Goal: Task Accomplishment & Management: Use online tool/utility

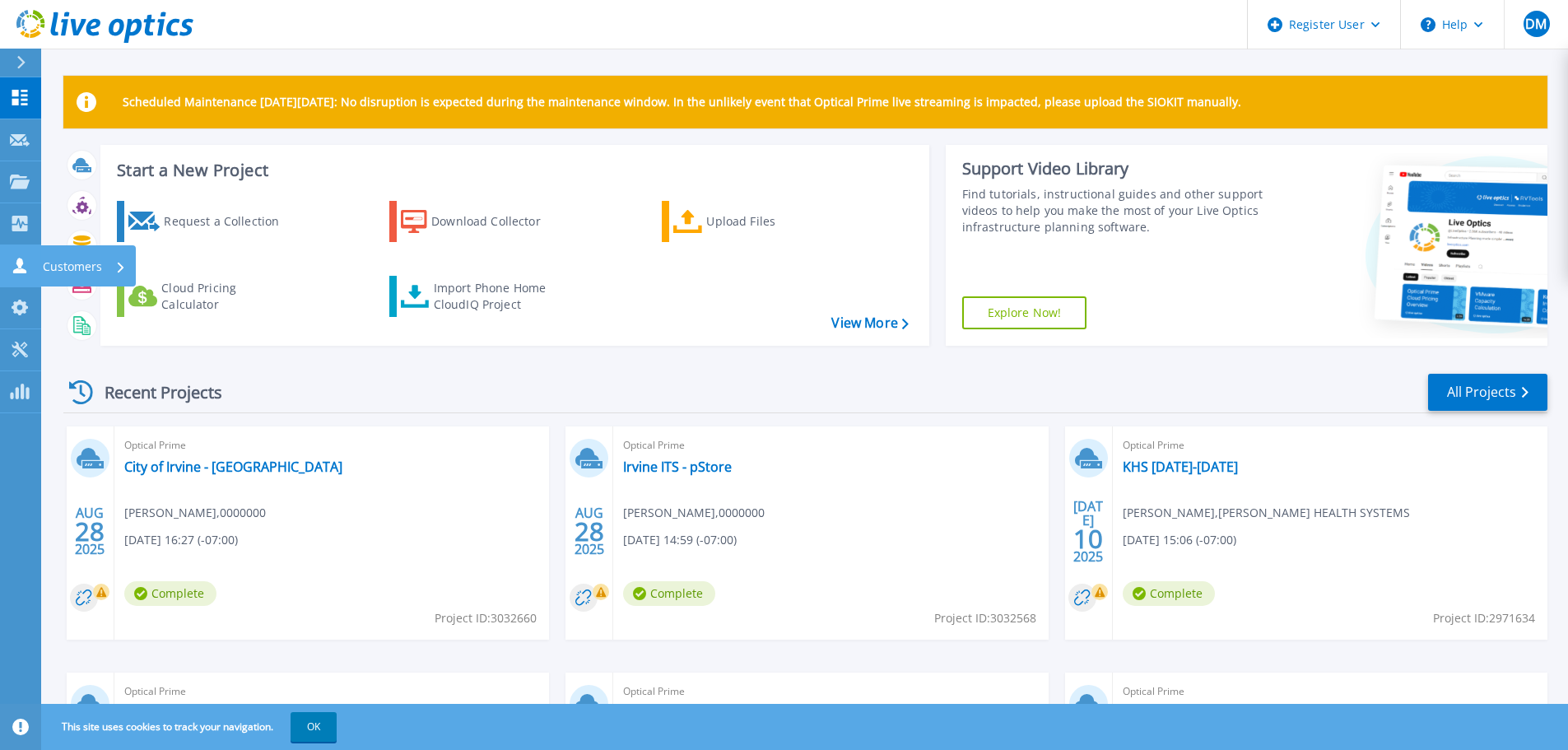
click at [27, 262] on icon at bounding box center [20, 265] width 20 height 16
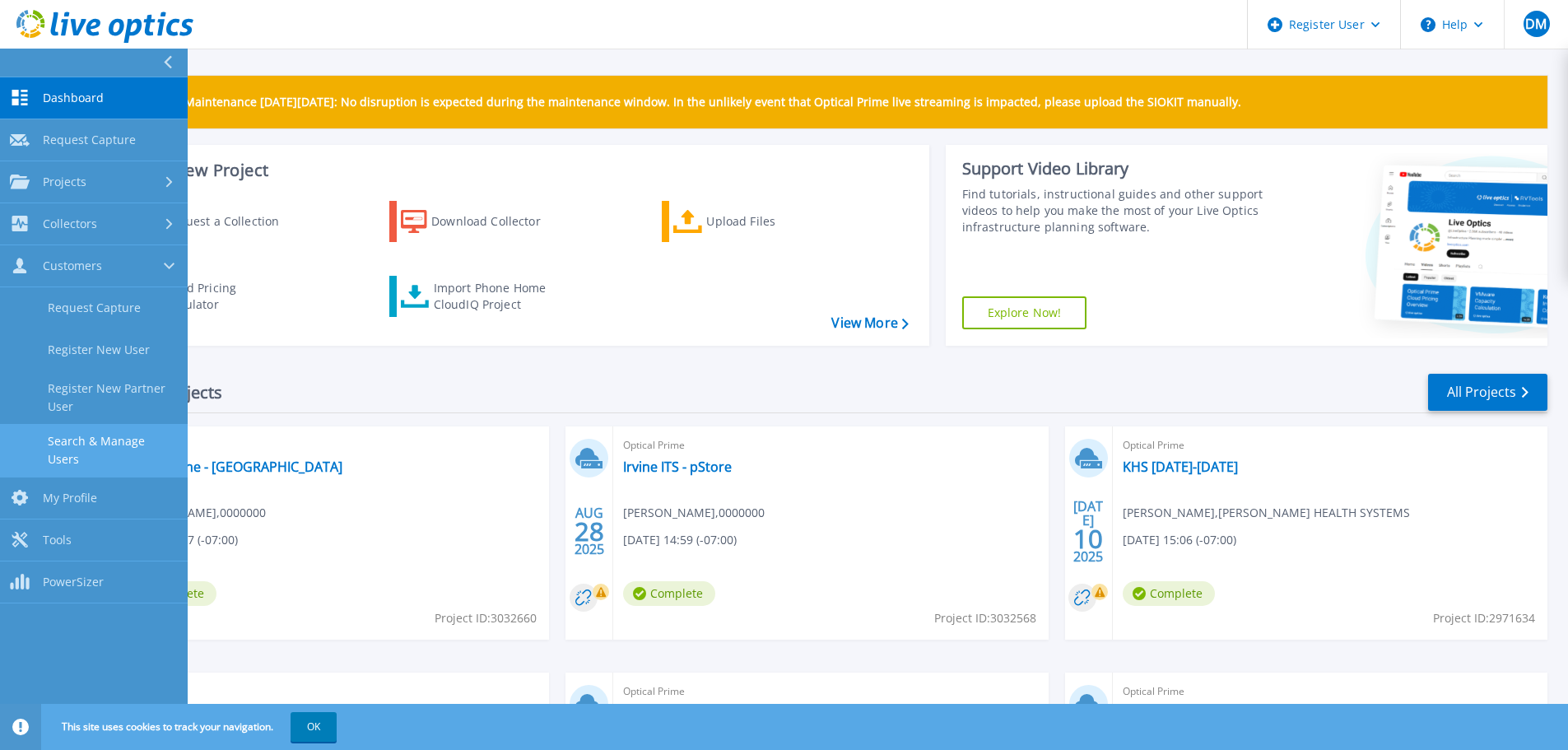
click at [100, 425] on link "Search & Manage Users" at bounding box center [93, 450] width 188 height 52
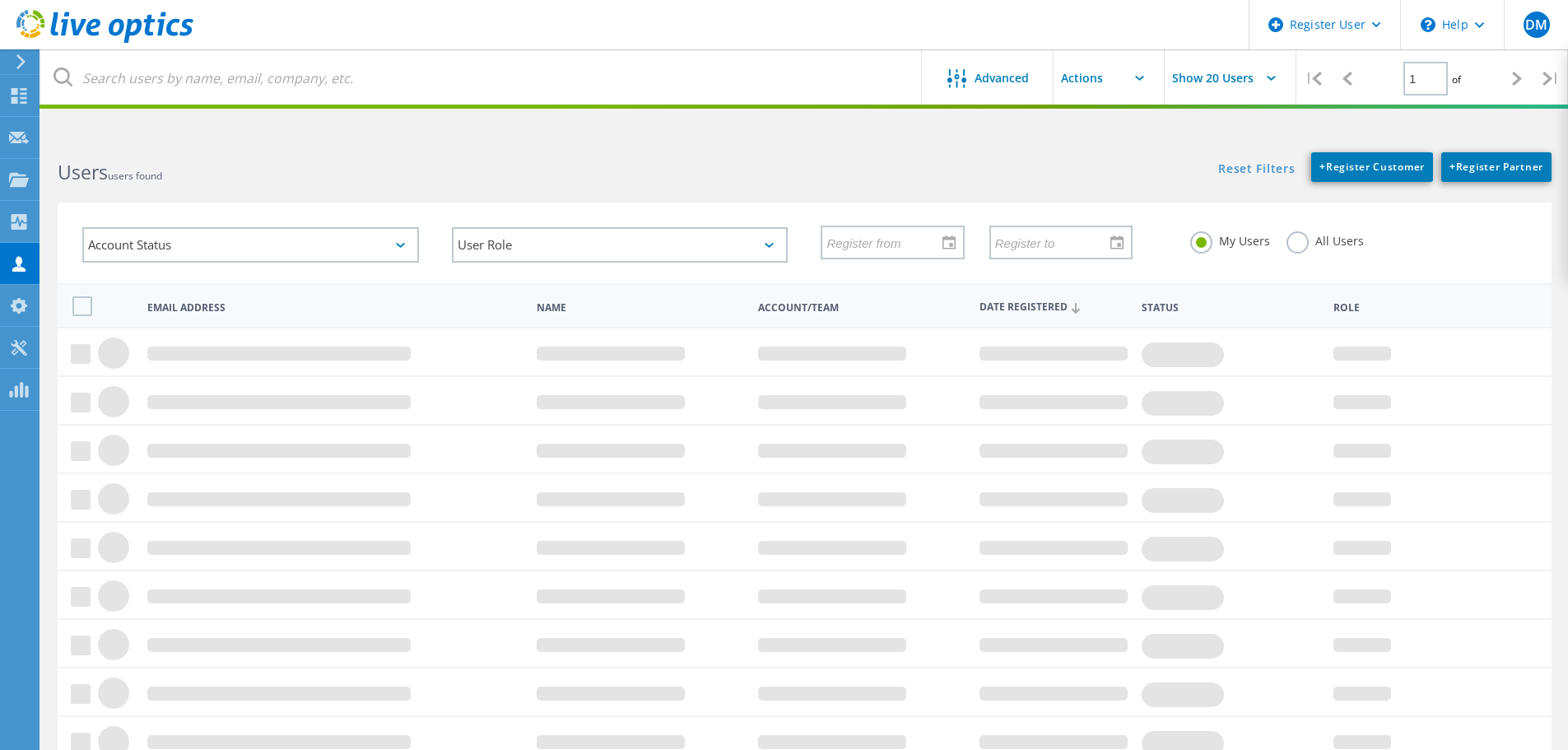
click at [1299, 247] on label "All Users" at bounding box center [1325, 238] width 77 height 16
click at [0, 0] on input "All Users" at bounding box center [0, 0] width 0 height 0
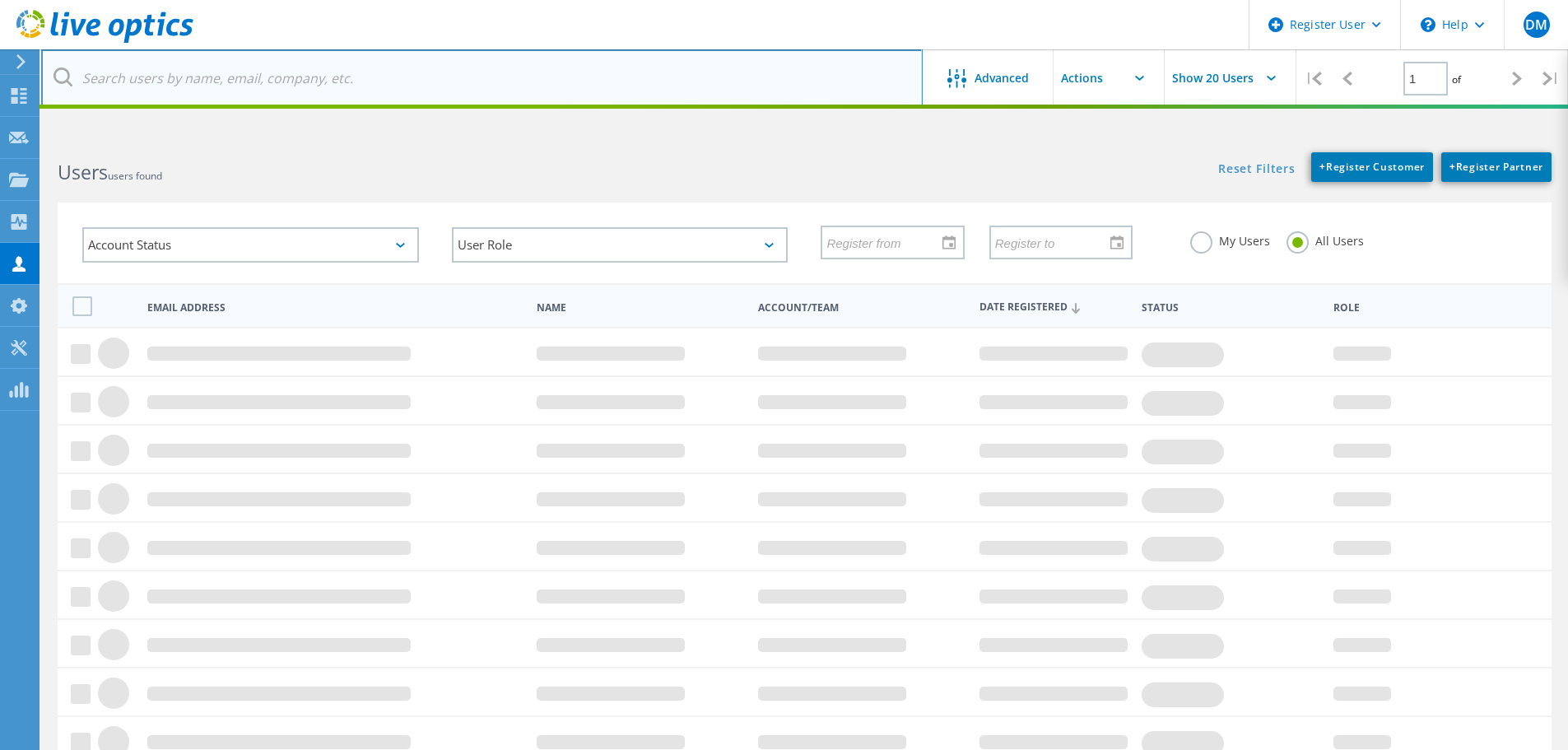
click at [488, 83] on input "text" at bounding box center [482, 78] width 882 height 58
paste input "[EMAIL_ADDRESS][DOMAIN_NAME]"
type input "[EMAIL_ADDRESS][DOMAIN_NAME]"
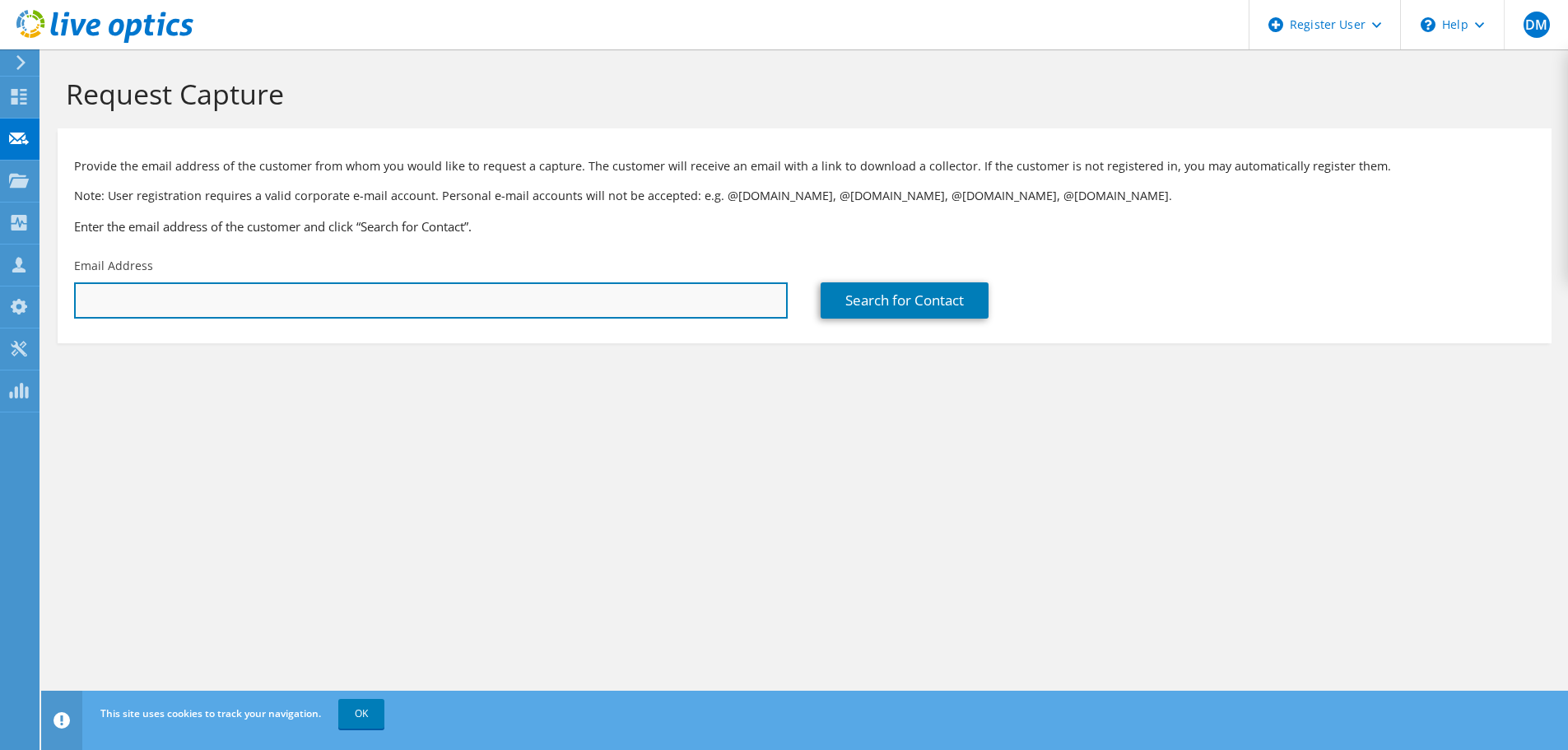
click at [313, 303] on input "text" at bounding box center [431, 301] width 714 height 37
paste input "[EMAIL_ADDRESS][DOMAIN_NAME]"
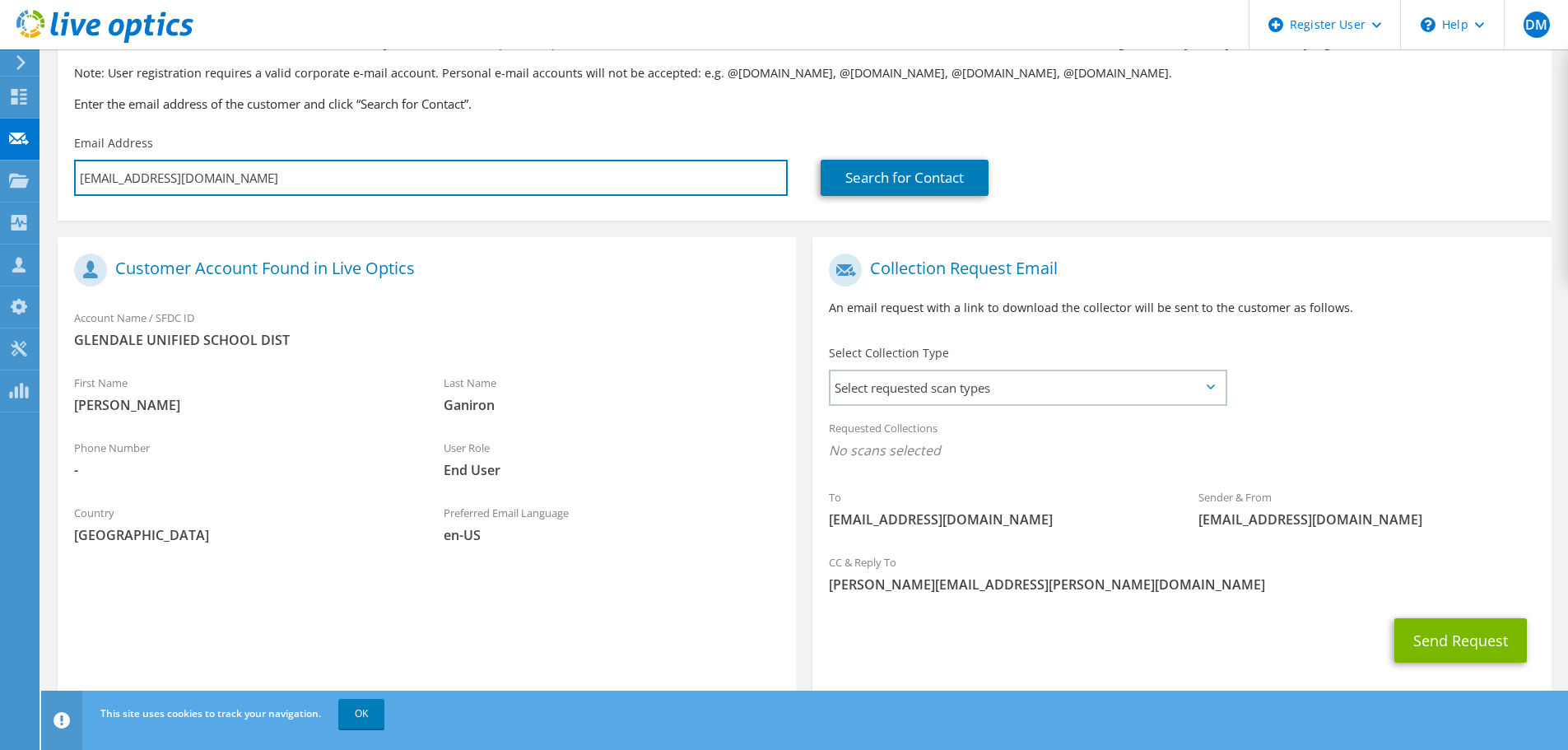
scroll to position [150, 0]
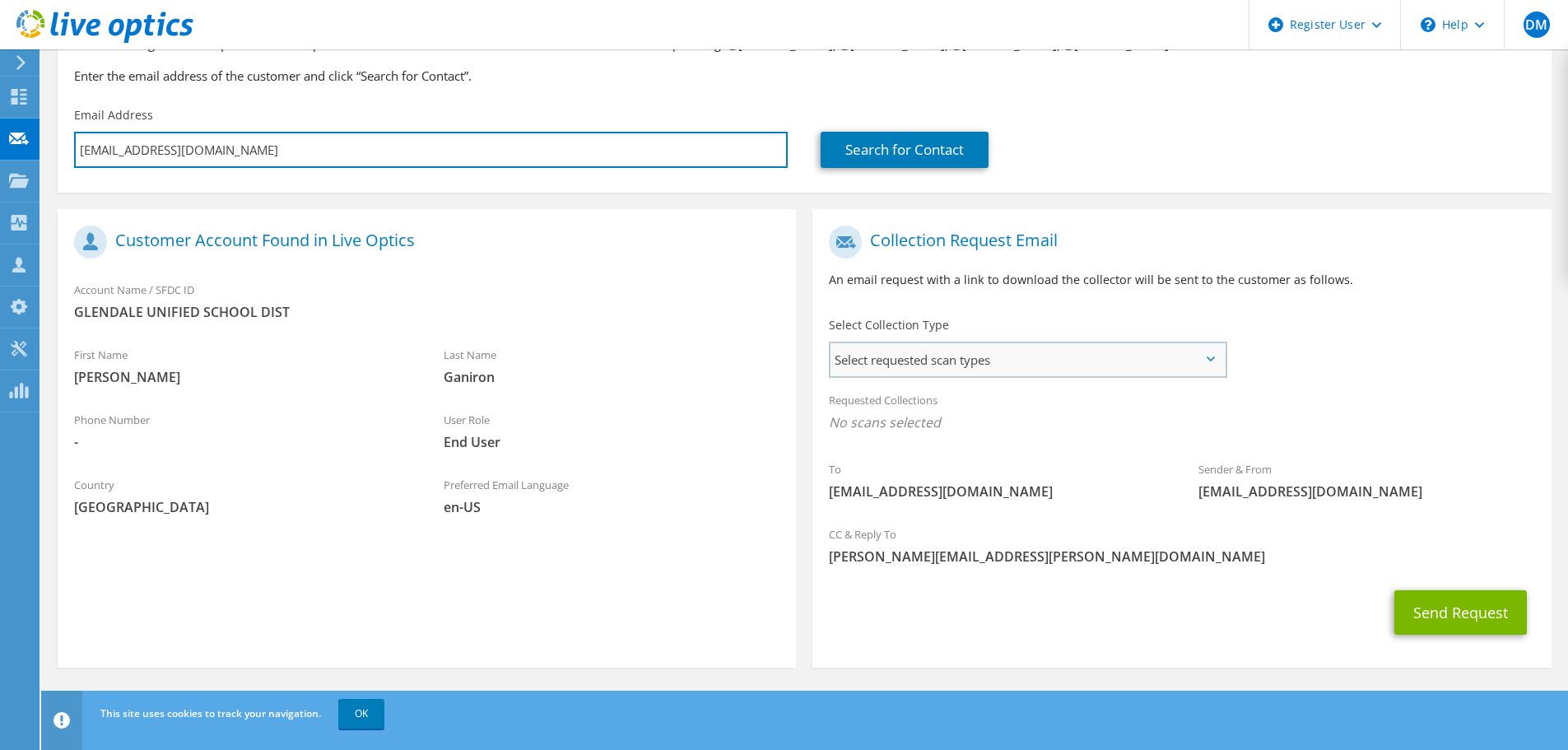
type input "[EMAIL_ADDRESS][DOMAIN_NAME]"
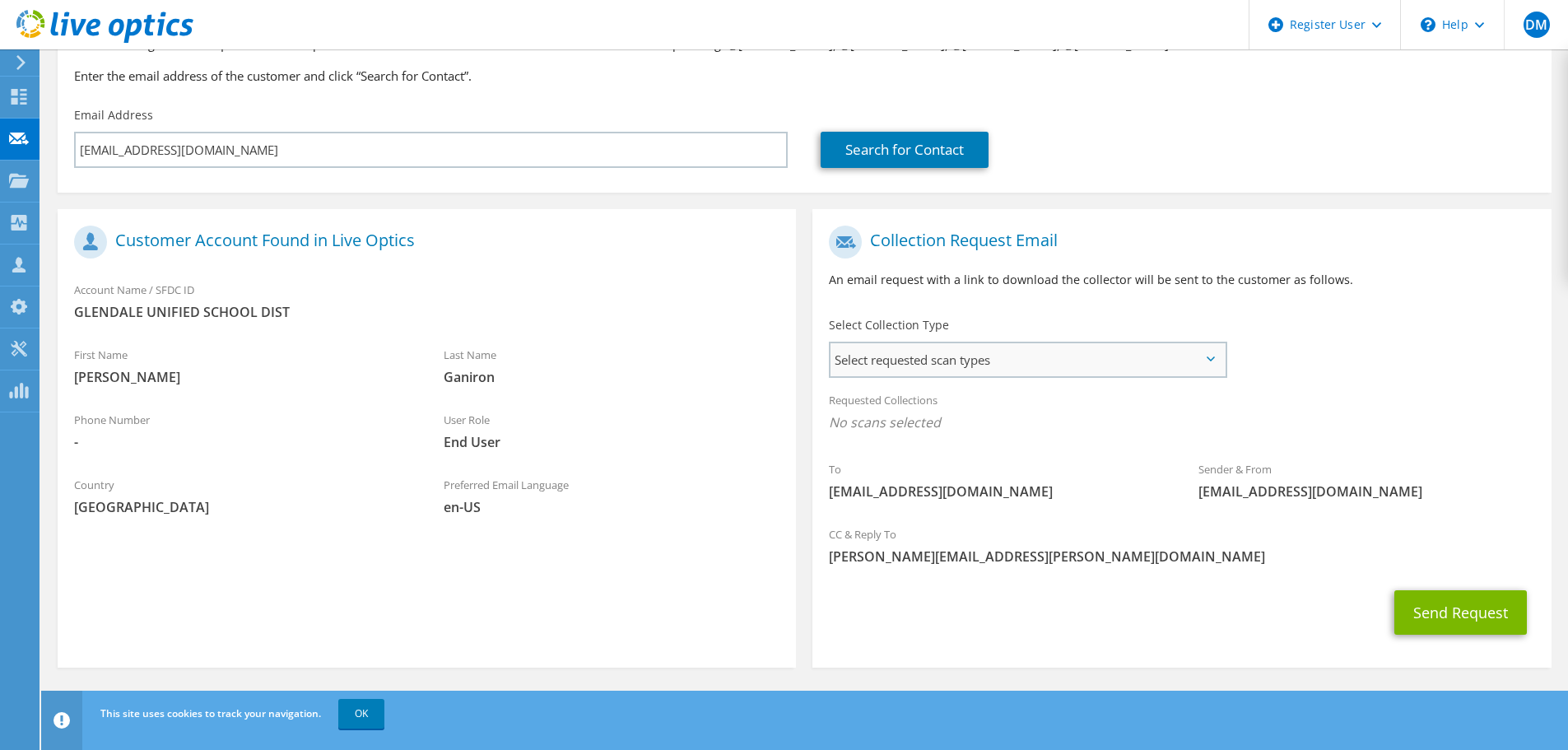
click at [905, 360] on span "Select requested scan types" at bounding box center [1027, 360] width 394 height 33
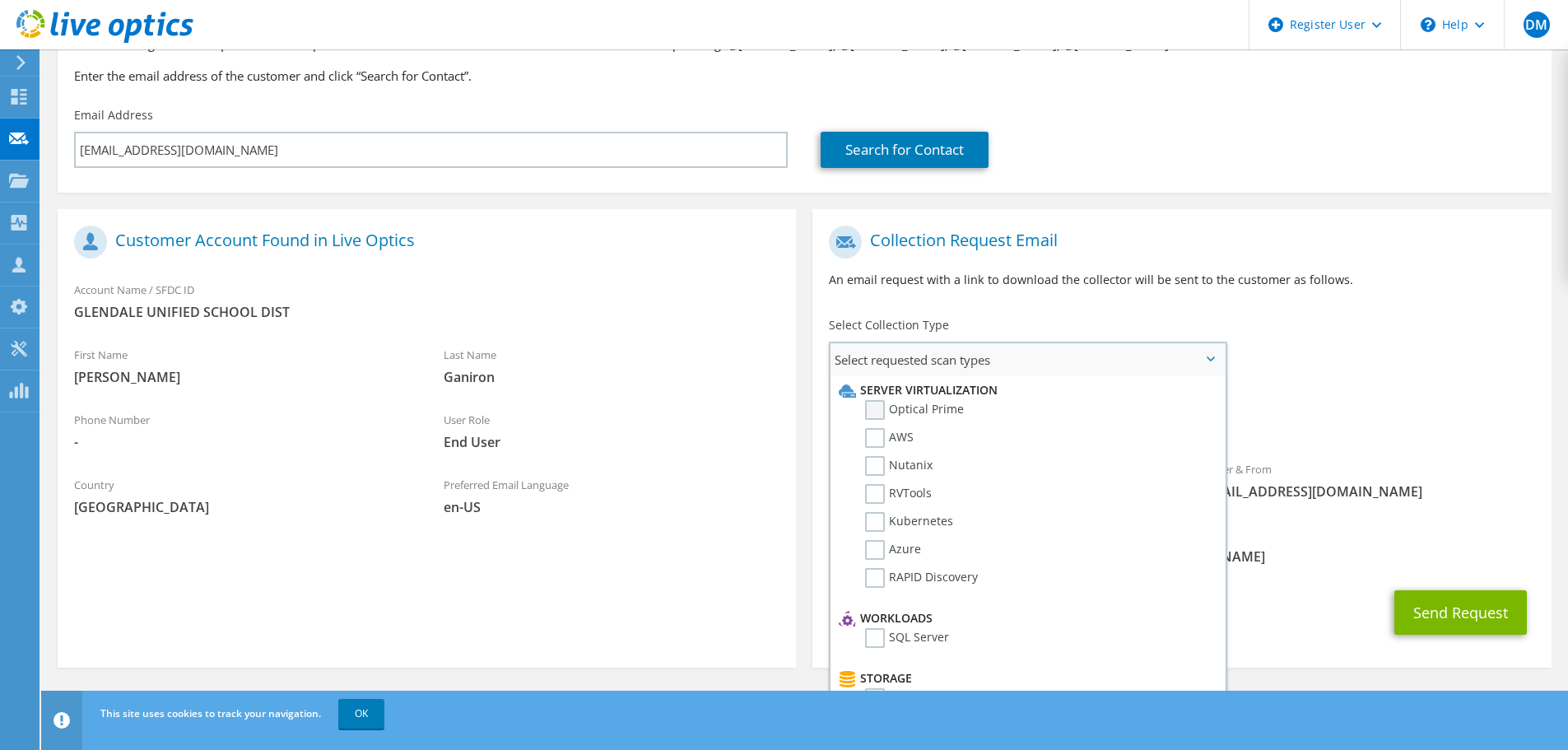
click at [951, 417] on label "Optical Prime" at bounding box center [915, 411] width 99 height 20
click at [0, 0] on input "Optical Prime" at bounding box center [0, 0] width 0 height 0
drag, startPoint x: 1493, startPoint y: 374, endPoint x: 1478, endPoint y: 403, distance: 32.6
click at [1494, 374] on div "To rganiron@gusd.net Sender & From liveoptics@liveoptics.com" at bounding box center [1182, 369] width 739 height 304
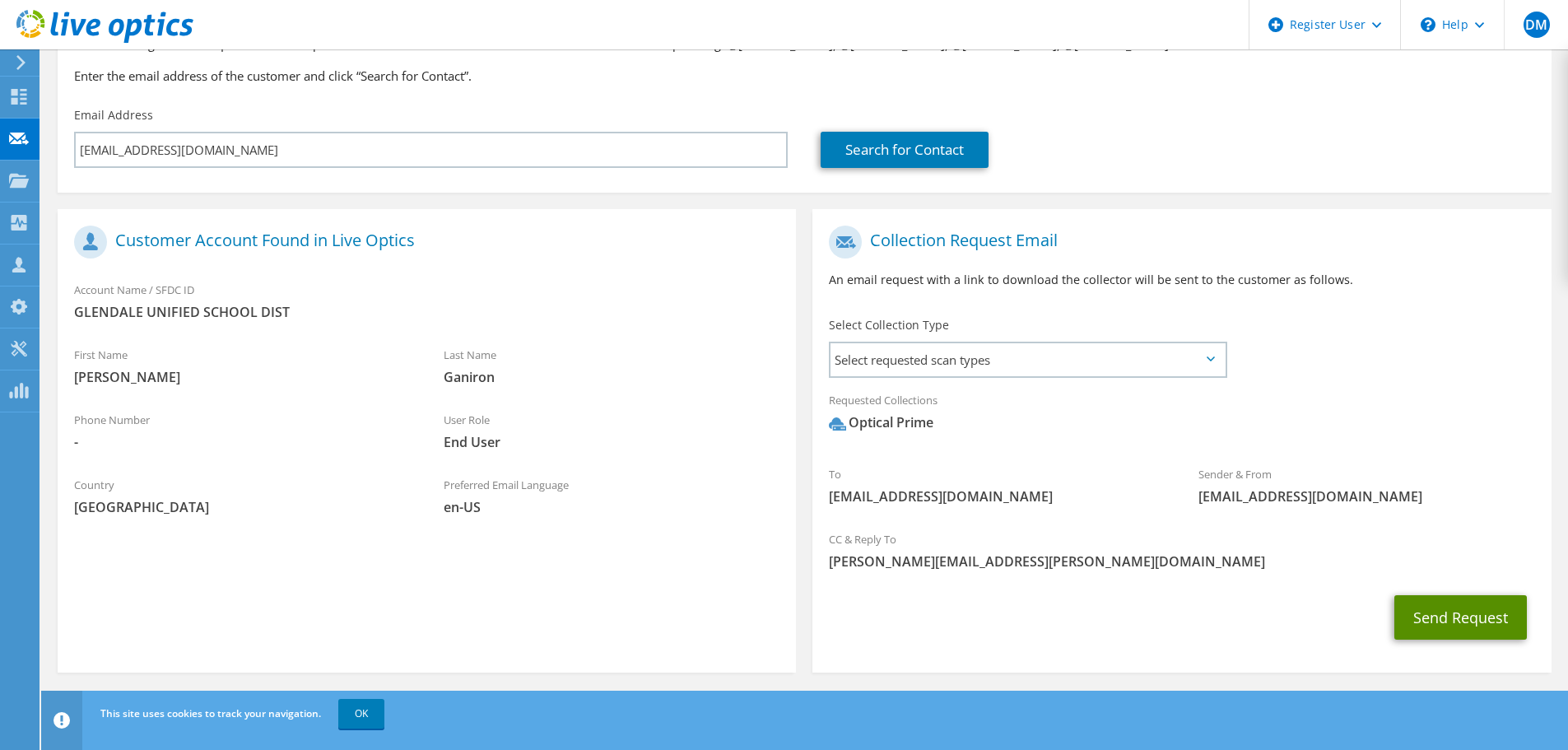
click at [1495, 621] on button "Send Request" at bounding box center [1461, 617] width 133 height 45
